Goal: Task Accomplishment & Management: Manage account settings

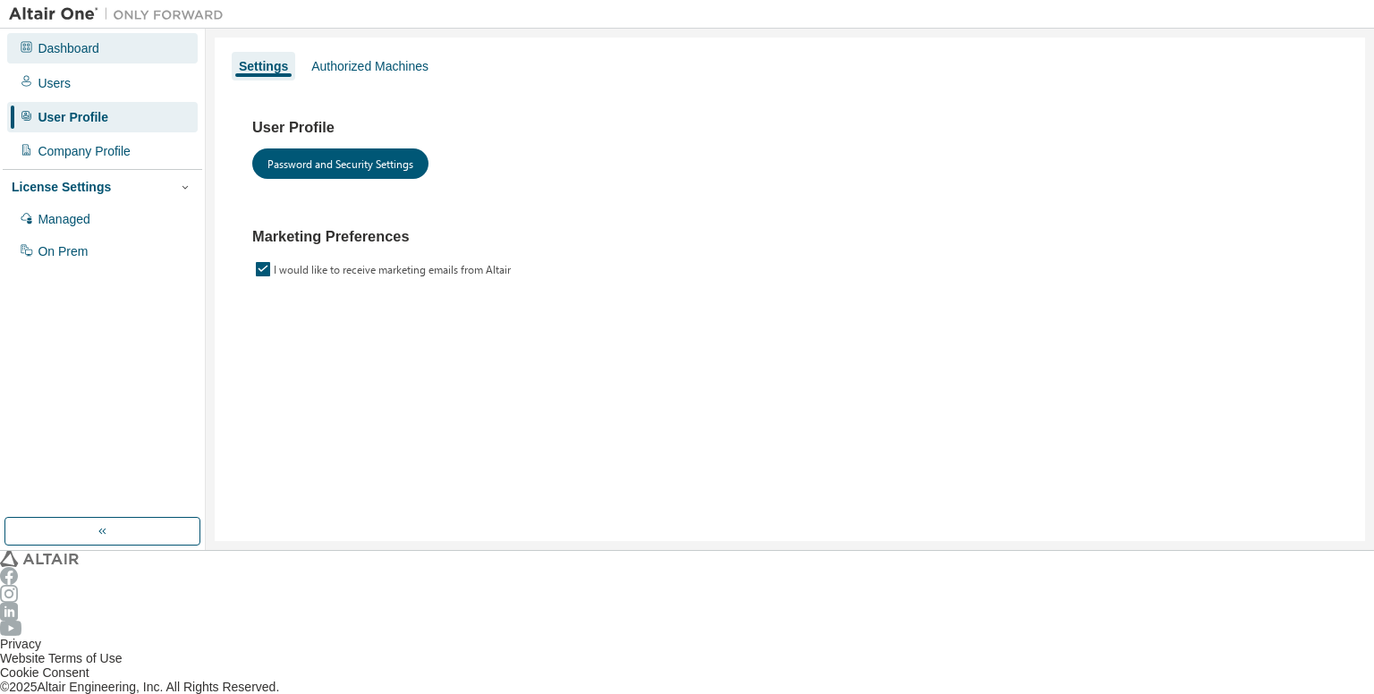
click at [140, 56] on div "Dashboard" at bounding box center [102, 48] width 191 height 30
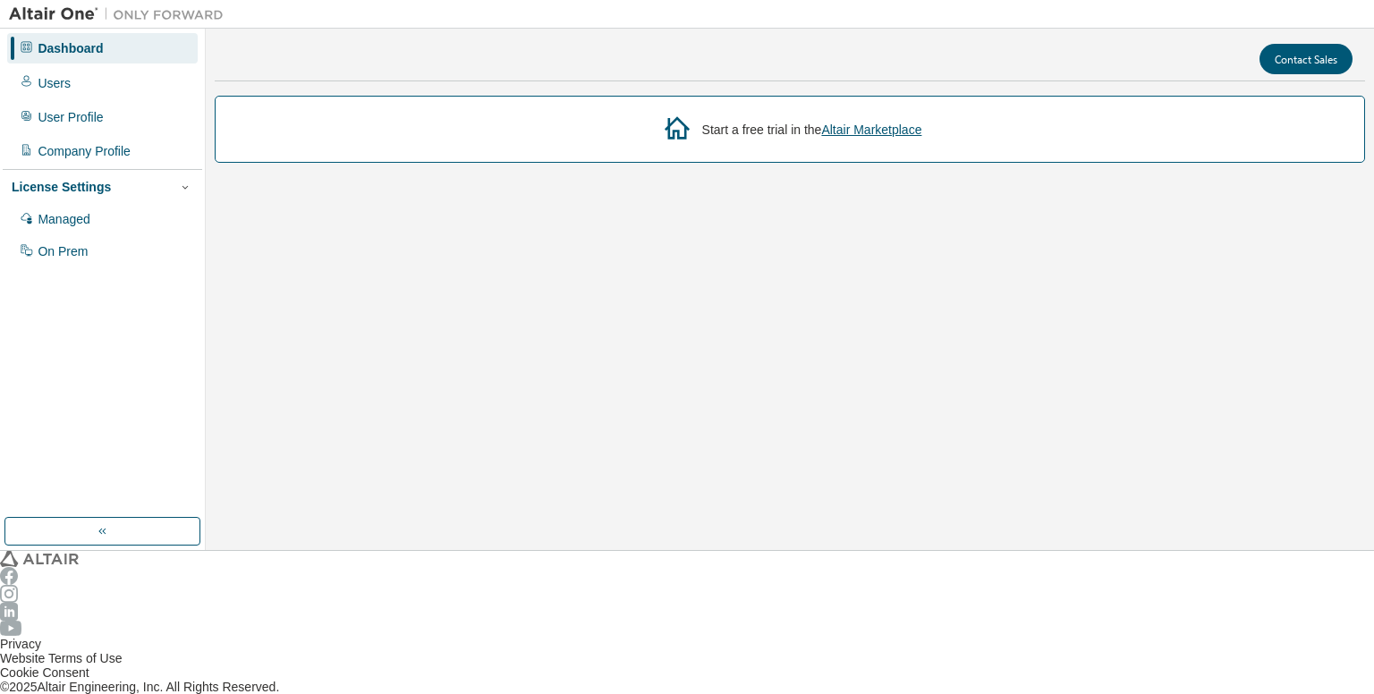
click at [85, 57] on div "Dashboard" at bounding box center [102, 48] width 191 height 30
click at [816, 163] on div "Start a free trial in the Altair Marketplace" at bounding box center [790, 129] width 1150 height 67
click at [1356, 7] on icon "button" at bounding box center [1356, 7] width 0 height 0
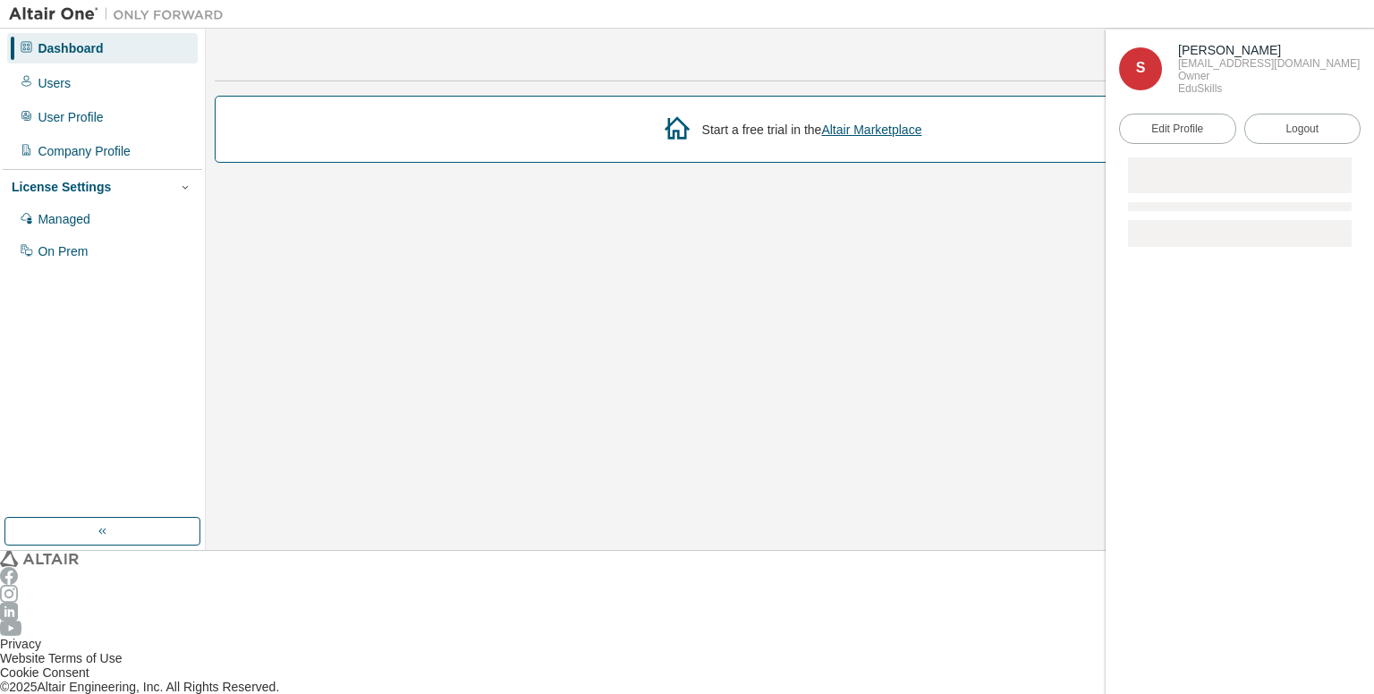
click at [1356, 7] on icon "button" at bounding box center [1356, 7] width 0 height 0
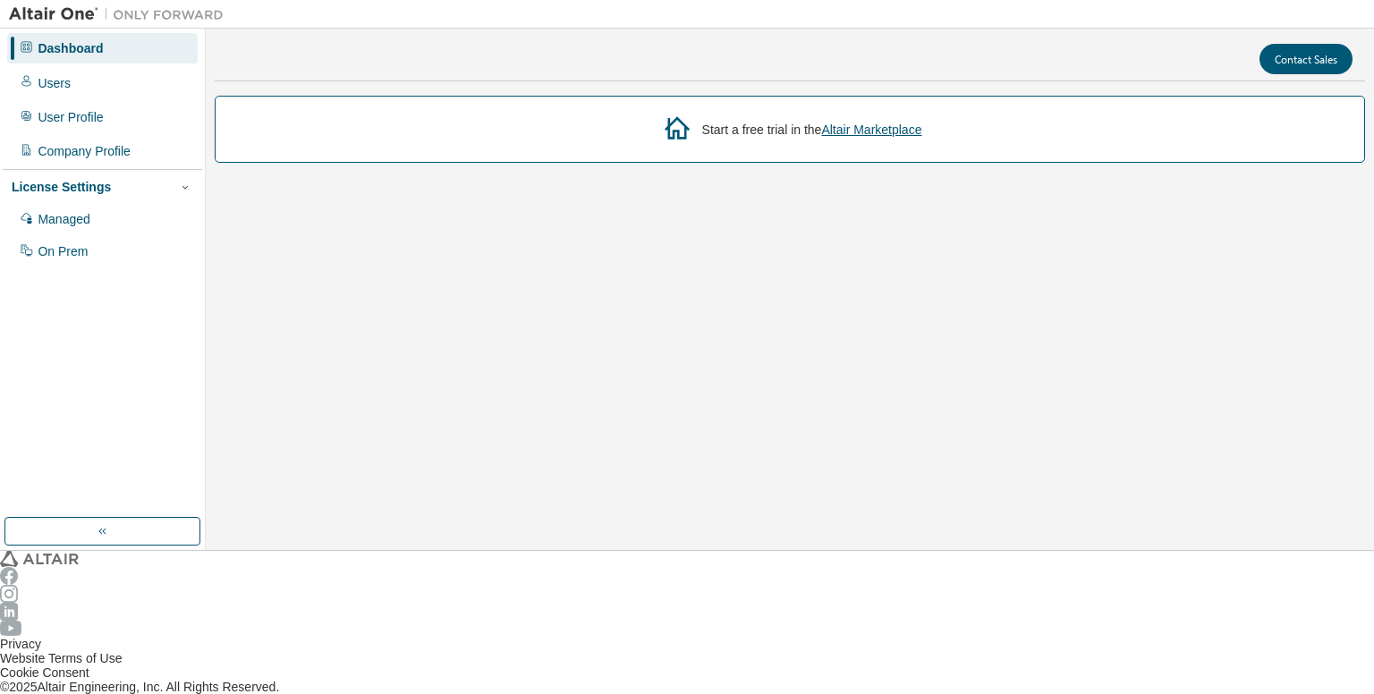
click at [1356, 7] on icon "button" at bounding box center [1356, 7] width 0 height 0
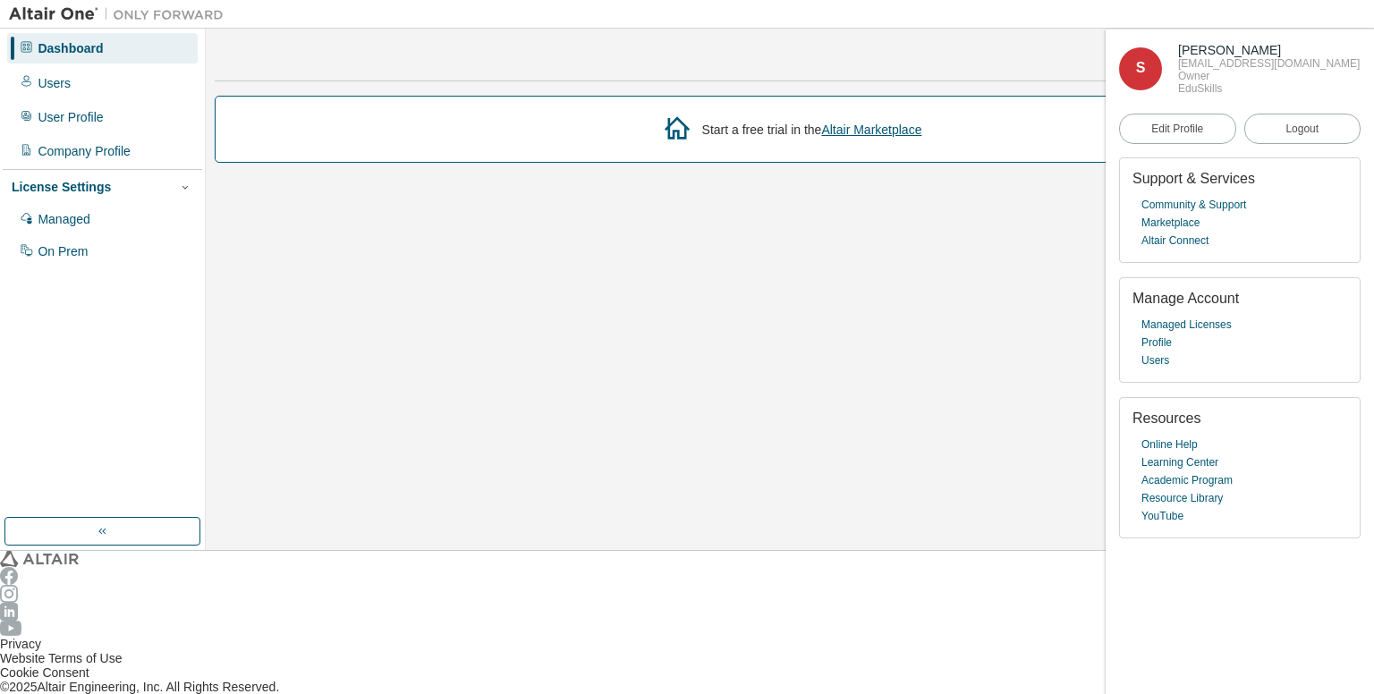
click at [903, 163] on div "Start a free trial in the Altair Marketplace" at bounding box center [790, 129] width 1150 height 67
click at [86, 49] on div "Dashboard" at bounding box center [70, 48] width 65 height 14
click at [86, 73] on div "Users" at bounding box center [102, 82] width 191 height 30
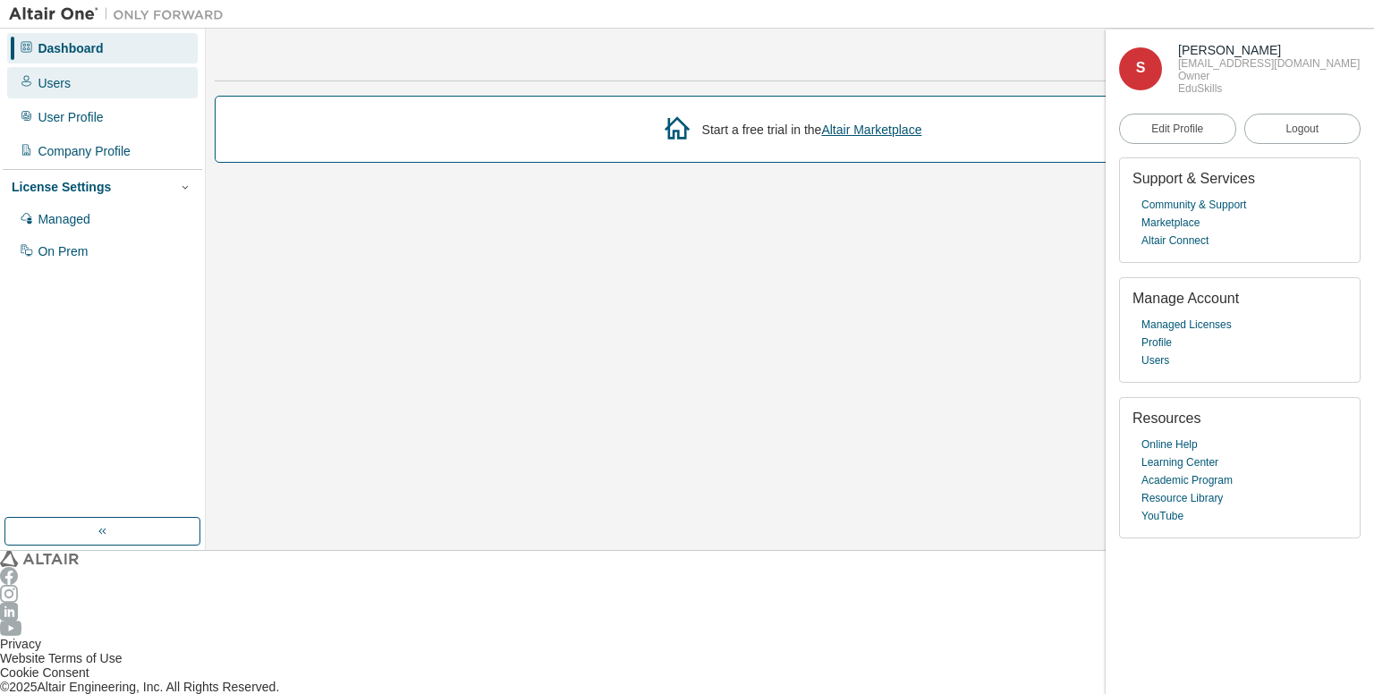
click at [86, 73] on div "Users" at bounding box center [102, 82] width 191 height 30
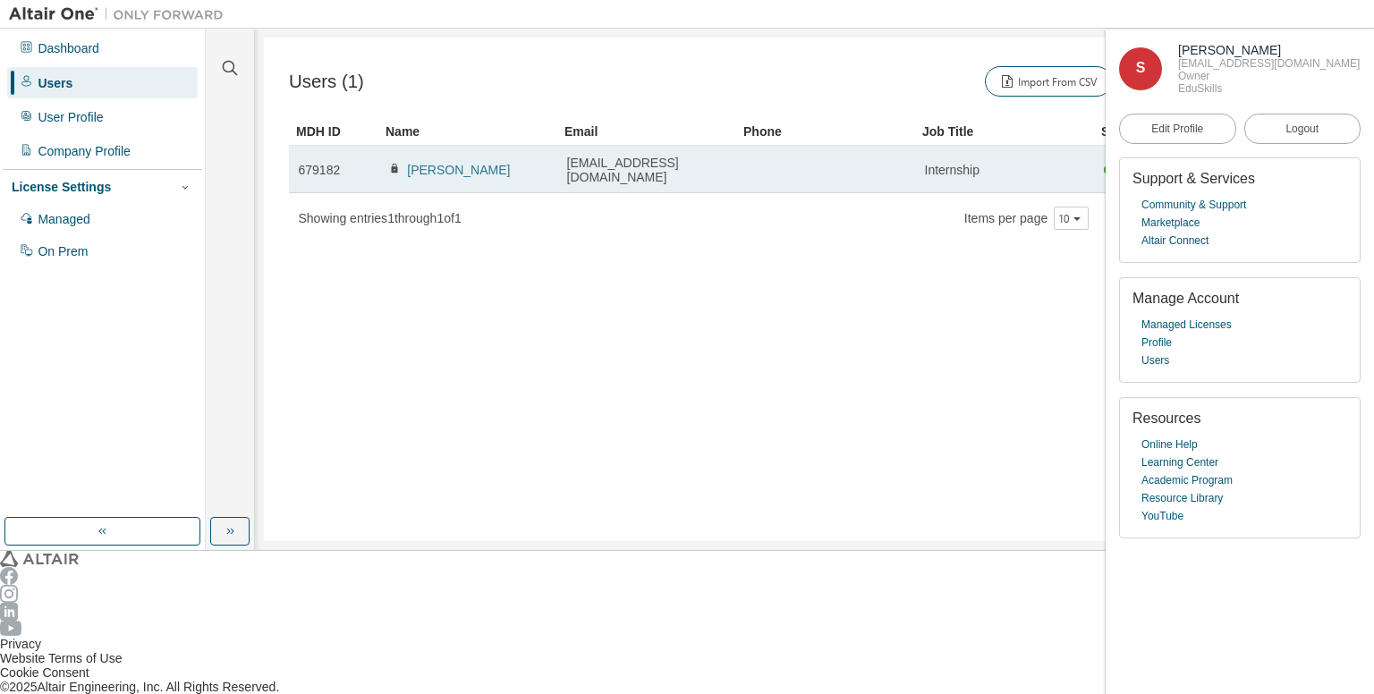
click at [470, 163] on link "Samatha Gangavarapu" at bounding box center [458, 170] width 103 height 14
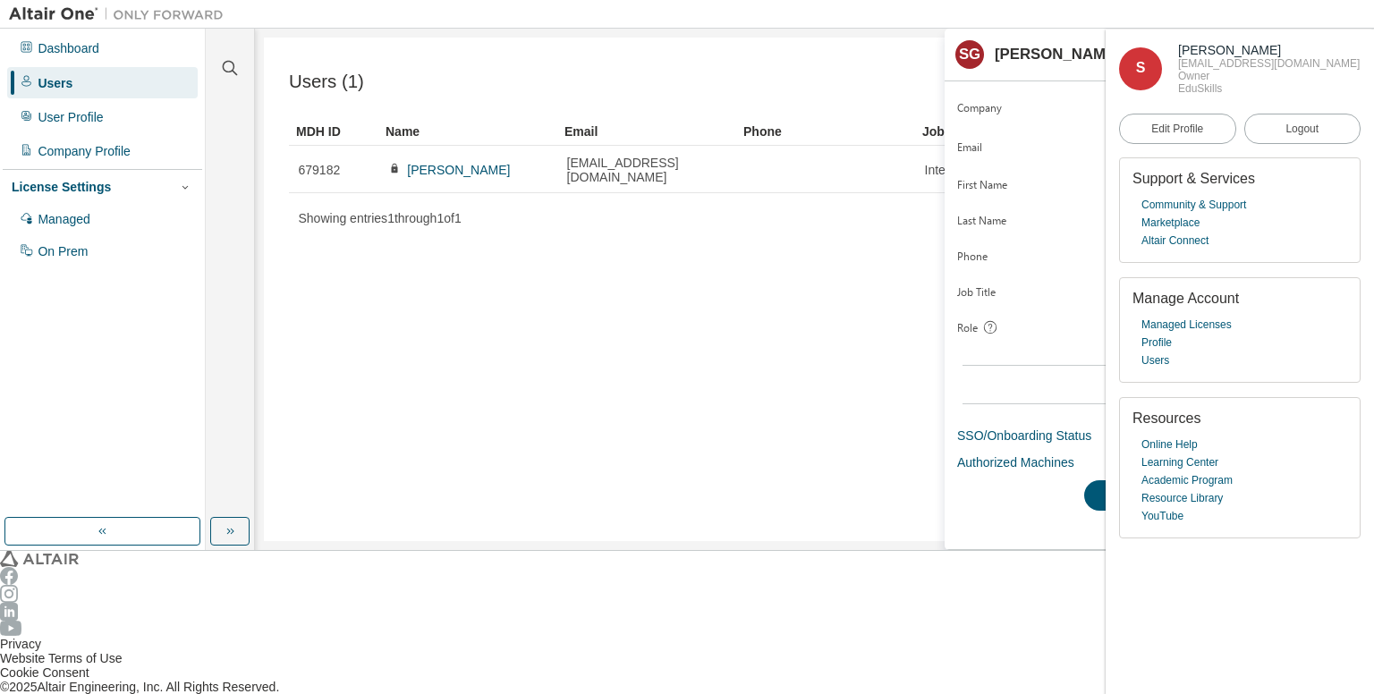
click at [1350, 61] on icon "button" at bounding box center [1350, 54] width 0 height 14
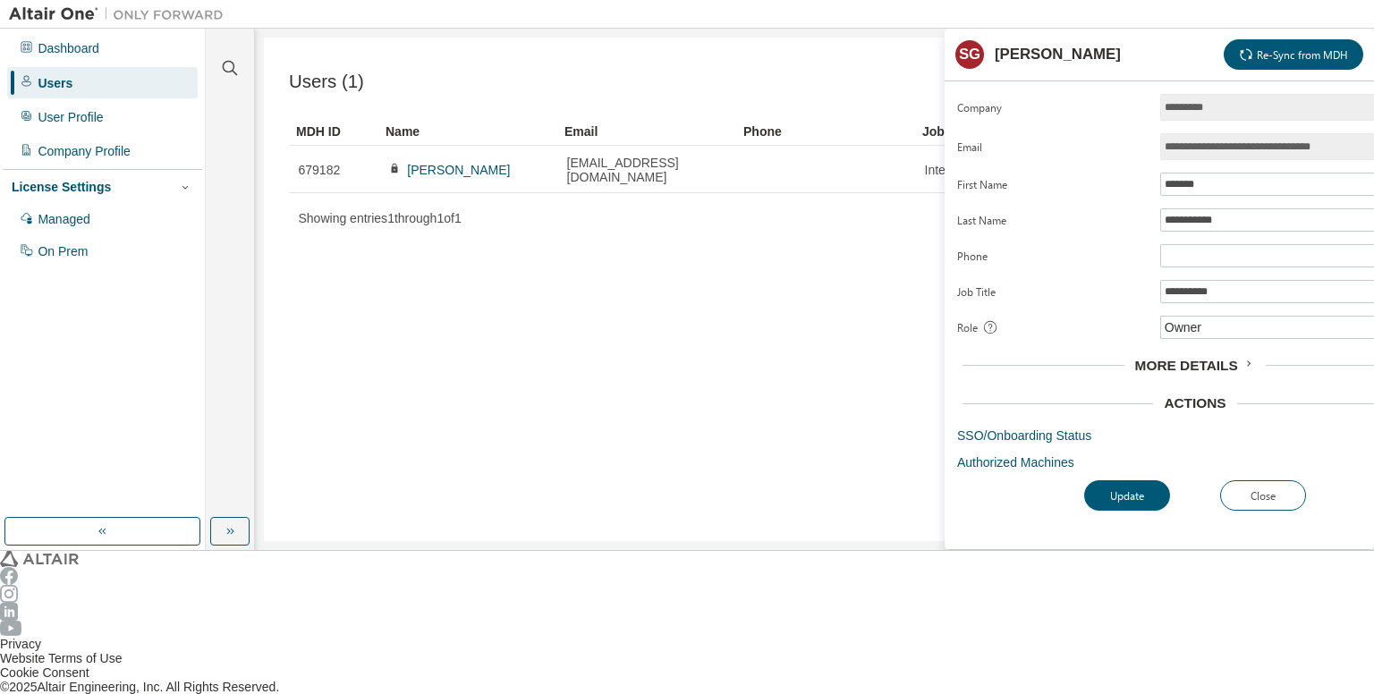
click at [897, 221] on div "Users (1) Import From CSV Export To CSV Add User Clear Load Save Save As Field …" at bounding box center [814, 290] width 1101 height 504
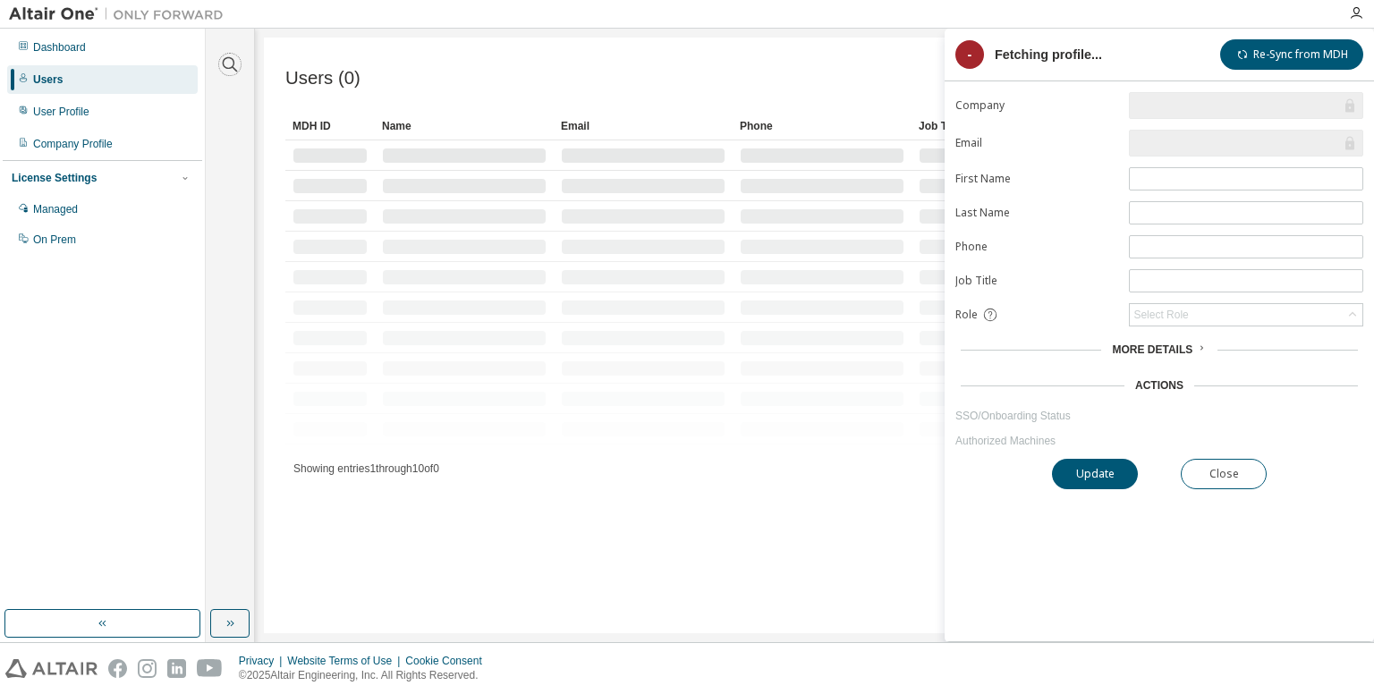
click at [224, 66] on icon "button" at bounding box center [230, 64] width 15 height 15
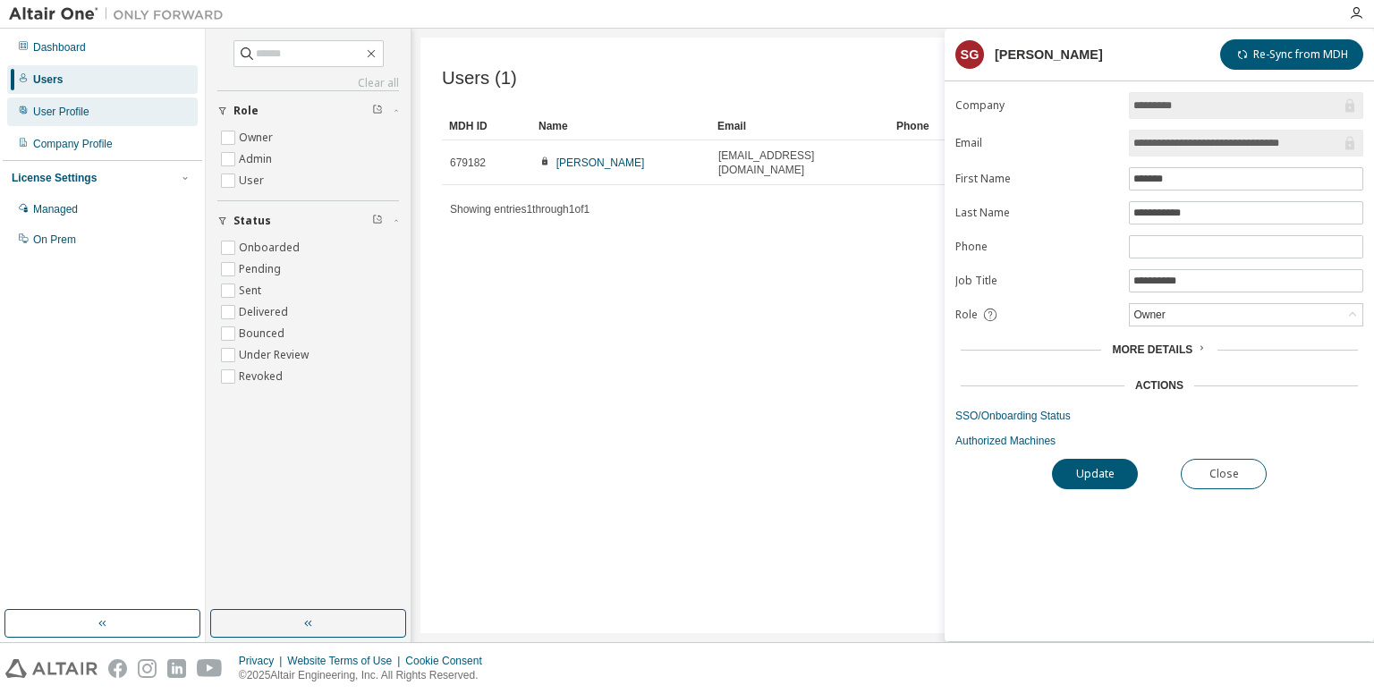
click at [107, 121] on div "User Profile" at bounding box center [102, 111] width 191 height 29
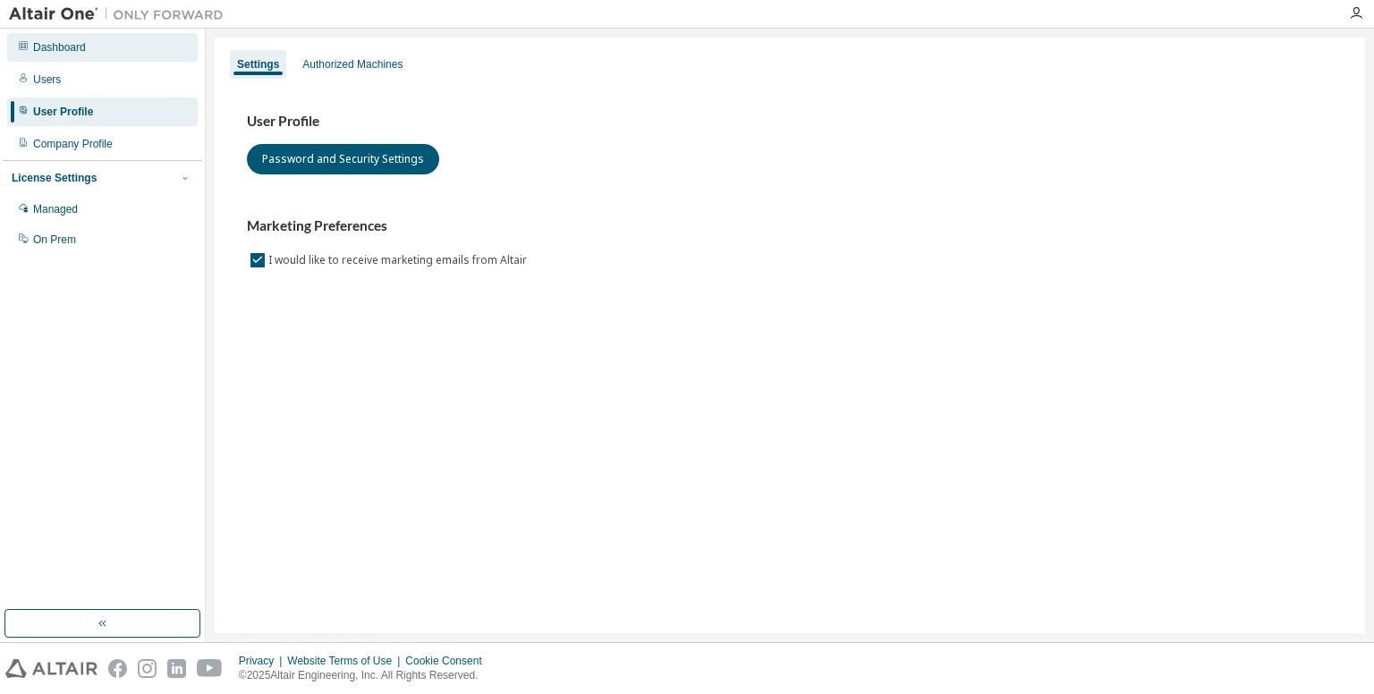
click at [97, 51] on div "Dashboard" at bounding box center [102, 47] width 191 height 29
